Goal: Task Accomplishment & Management: Use online tool/utility

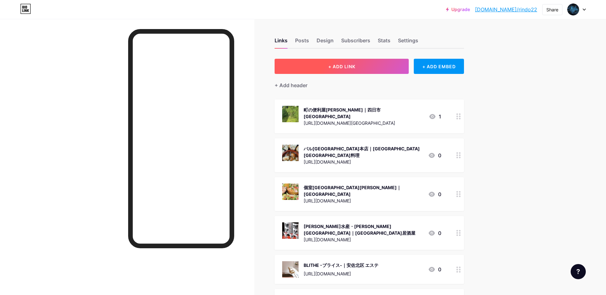
click at [333, 72] on button "+ ADD LINK" at bounding box center [342, 66] width 134 height 15
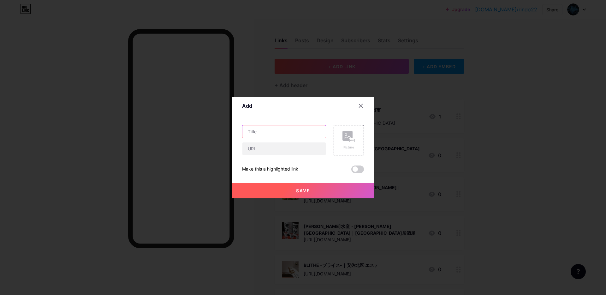
click at [281, 135] on input "text" at bounding box center [283, 131] width 83 height 13
paste input "自家製バウムクーヘン切り株の家｜[PERSON_NAME] バウムクーヘン"
type input "自家製バウムクーヘン切り株の家｜[PERSON_NAME] バウムクーヘン"
click at [266, 153] on input "text" at bounding box center [283, 148] width 83 height 13
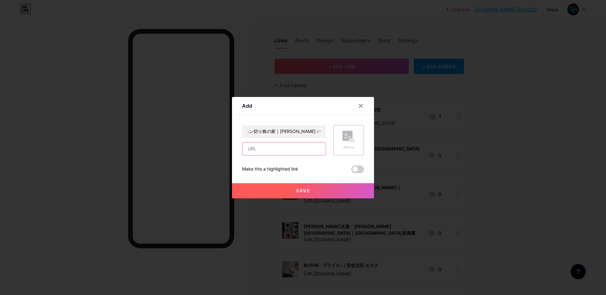
scroll to position [0, 0]
drag, startPoint x: 263, startPoint y: 148, endPoint x: 277, endPoint y: 144, distance: 14.0
click at [264, 148] on input "text" at bounding box center [283, 148] width 83 height 13
paste input "[URL][DOMAIN_NAME]"
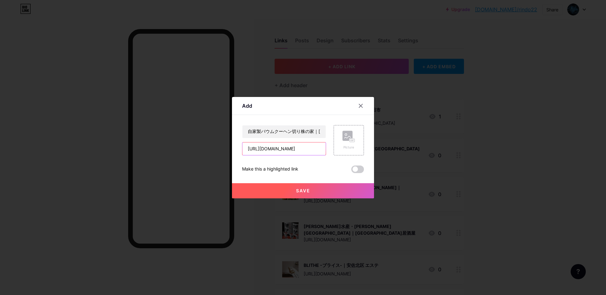
type input "[URL][DOMAIN_NAME]"
click at [340, 136] on div "Picture" at bounding box center [349, 140] width 30 height 30
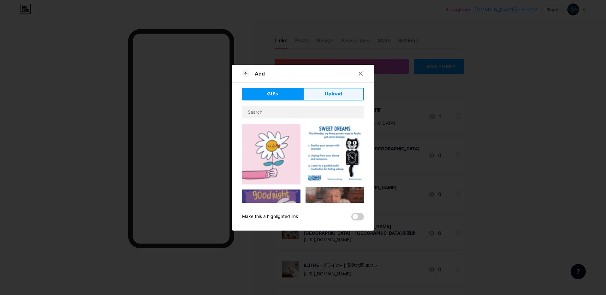
click at [342, 93] on button "Upload" at bounding box center [333, 94] width 61 height 13
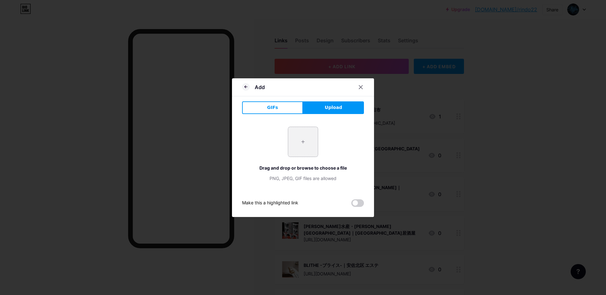
click at [304, 137] on input "file" at bounding box center [303, 142] width 30 height 30
type input "C:\fakepath\スクリーンショット [DATE] 12.57.20.jpg"
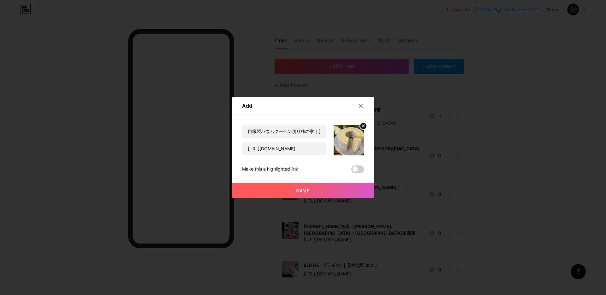
click at [302, 191] on span "Save" at bounding box center [303, 190] width 14 height 5
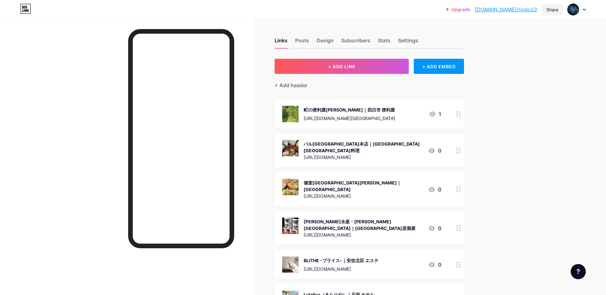
click at [558, 10] on div "Share" at bounding box center [552, 9] width 20 height 11
click at [506, 30] on div "Copy link" at bounding box center [499, 33] width 23 height 8
